Goal: Task Accomplishment & Management: Complete application form

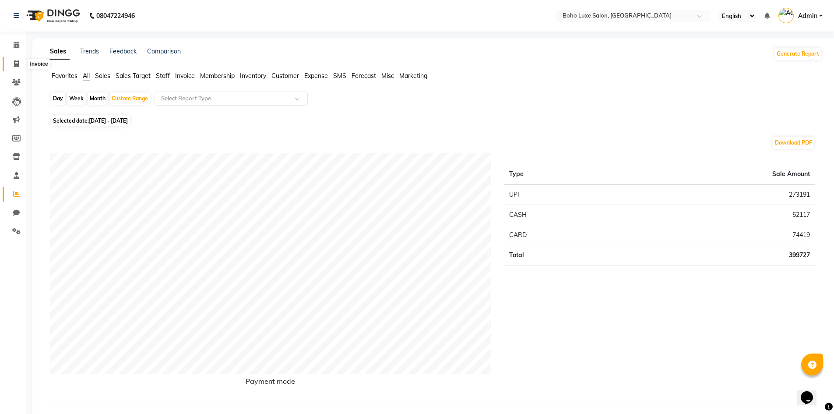
click at [14, 64] on icon at bounding box center [16, 63] width 5 height 7
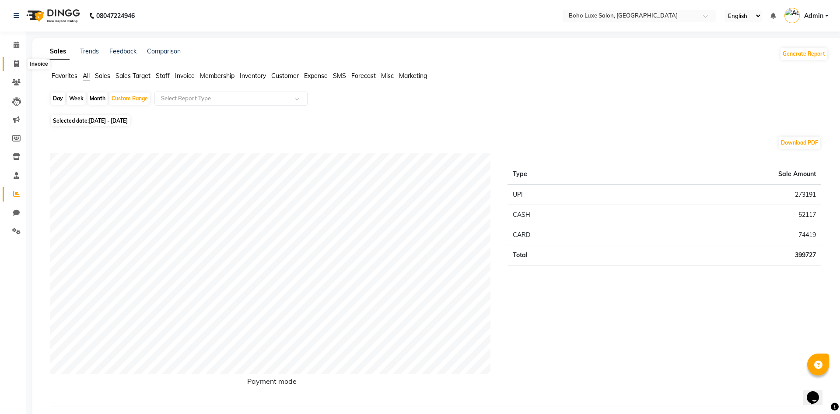
select select "7694"
select select "service"
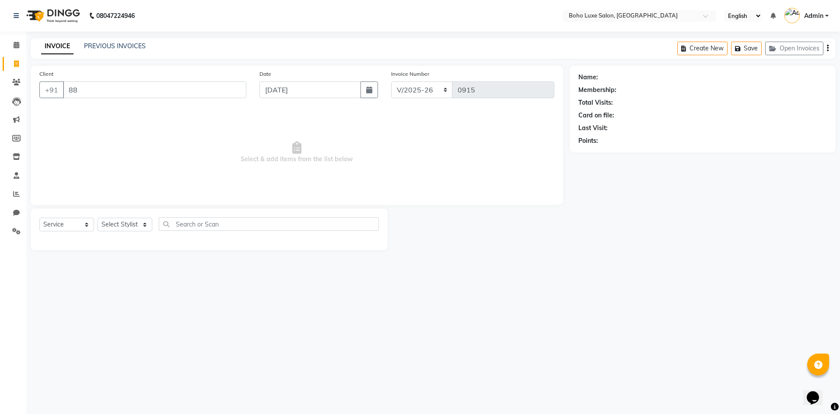
type input "8"
click at [76, 91] on input "812580819" at bounding box center [132, 89] width 139 height 17
type input "8122580819"
click at [136, 225] on select "Select Stylist [PERSON_NAME] [PERSON_NAME] [PERSON_NAME] [PERSON_NAME] [PERSON_…" at bounding box center [125, 225] width 55 height 14
select select "68513"
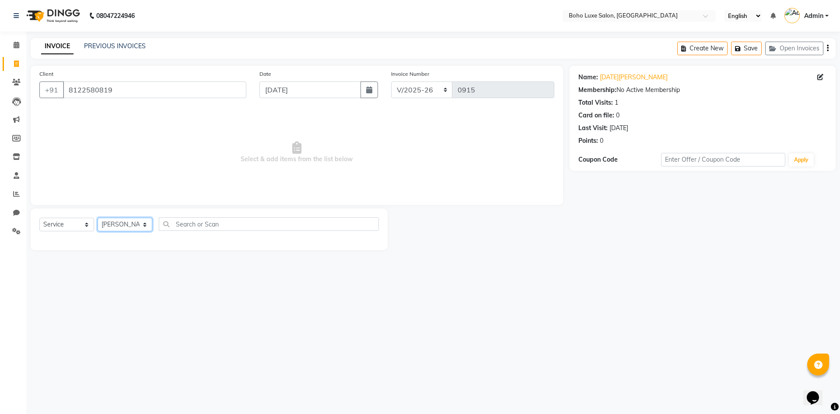
click at [98, 218] on select "Select Stylist [PERSON_NAME] [PERSON_NAME] [PERSON_NAME] [PERSON_NAME] [PERSON_…" at bounding box center [125, 225] width 55 height 14
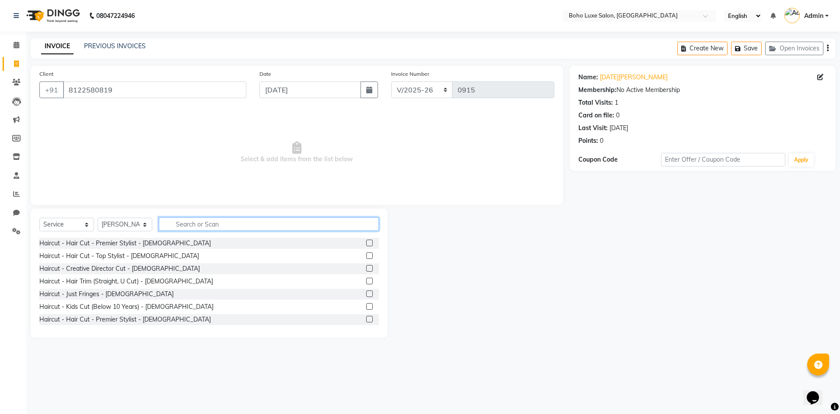
click at [207, 222] on input "text" at bounding box center [269, 224] width 220 height 14
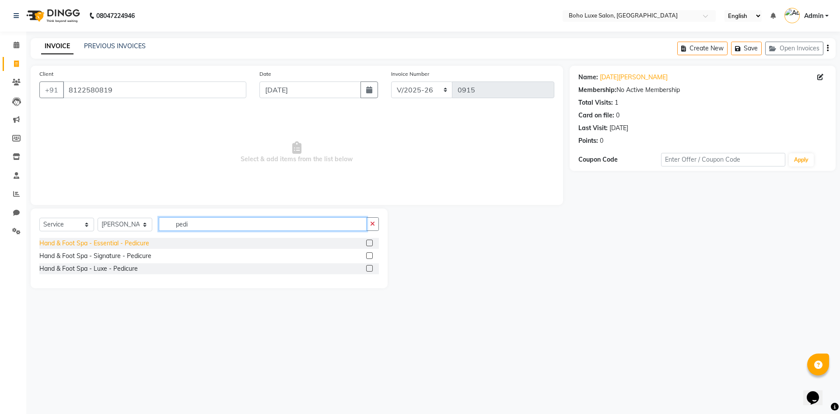
type input "pedi"
click at [138, 244] on div "Hand & Foot Spa - Essential - Pedicure" at bounding box center [94, 243] width 110 height 9
checkbox input "false"
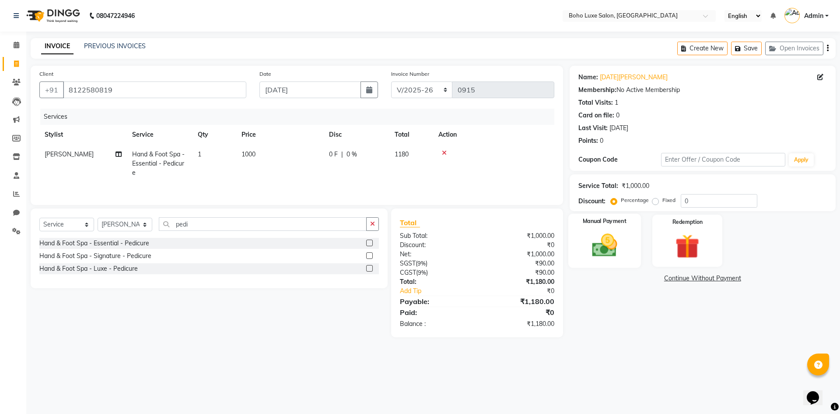
click at [607, 235] on img at bounding box center [604, 245] width 41 height 29
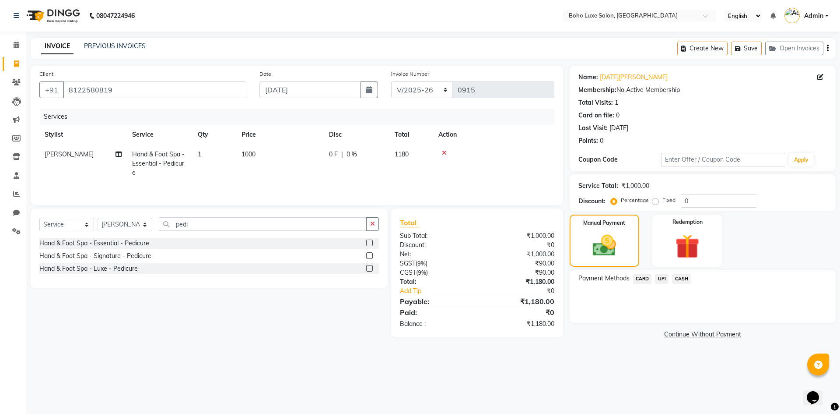
click at [666, 277] on span "UPI" at bounding box center [662, 279] width 14 height 10
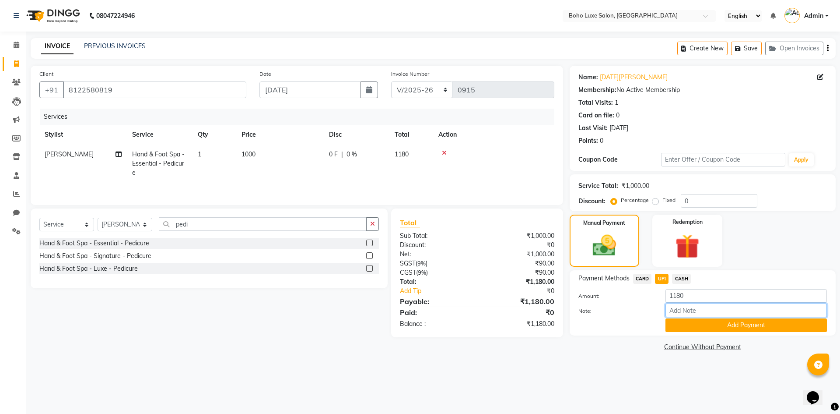
click at [697, 309] on input "Note:" at bounding box center [747, 310] width 162 height 14
type input "boho luxe bill"
click at [717, 322] on button "Add Payment" at bounding box center [747, 325] width 162 height 14
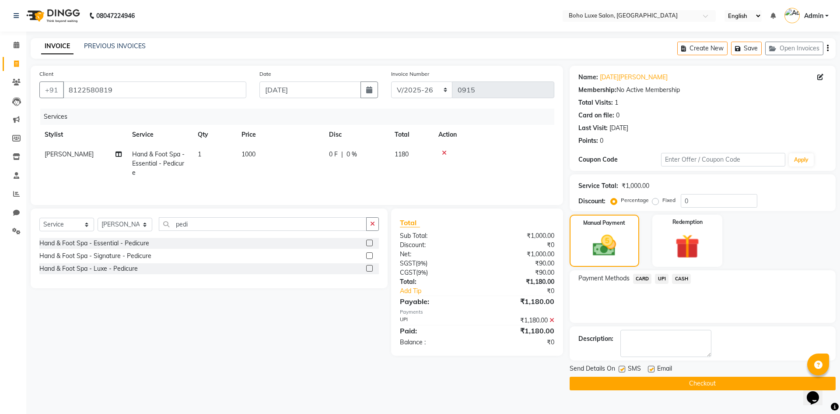
click at [650, 366] on label at bounding box center [651, 368] width 7 height 7
click at [650, 366] on input "checkbox" at bounding box center [651, 369] width 6 height 6
checkbox input "false"
click at [651, 383] on button "Checkout" at bounding box center [703, 383] width 266 height 14
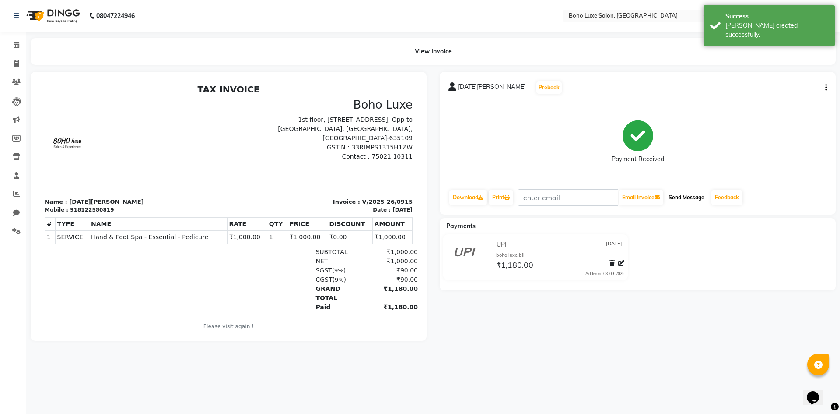
click at [698, 196] on button "Send Message" at bounding box center [686, 197] width 43 height 15
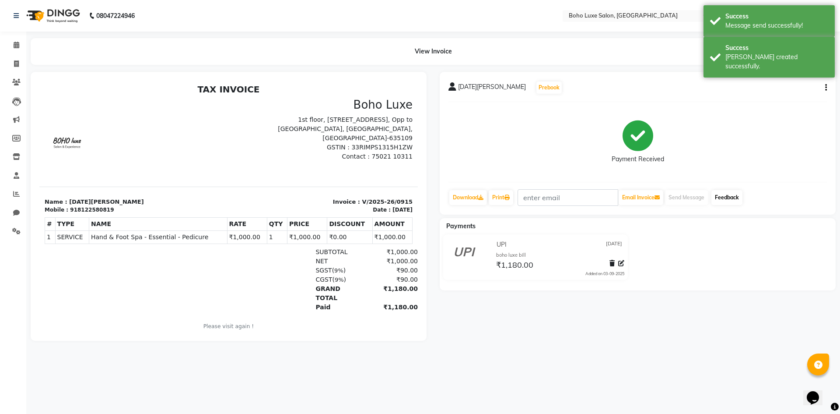
click at [724, 195] on link "Feedback" at bounding box center [727, 197] width 31 height 15
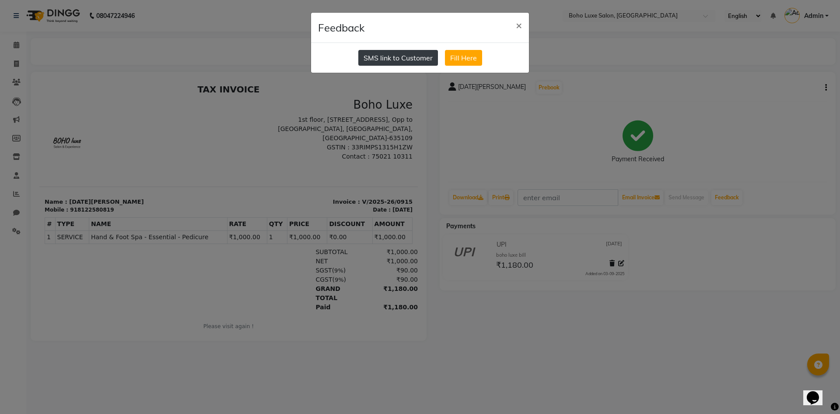
click at [395, 60] on button "SMS link to Customer" at bounding box center [398, 58] width 80 height 16
